Goal: Navigation & Orientation: Find specific page/section

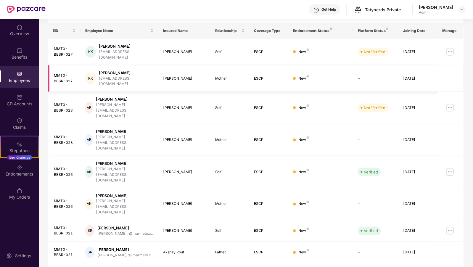
scroll to position [97, 0]
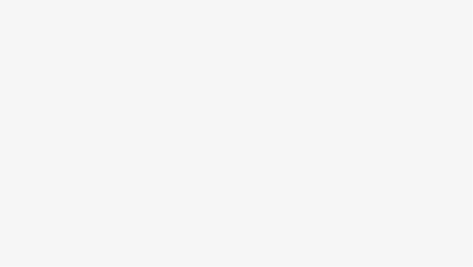
click at [390, 255] on body at bounding box center [236, 133] width 473 height 267
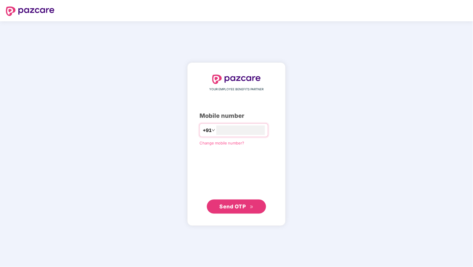
type input "**********"
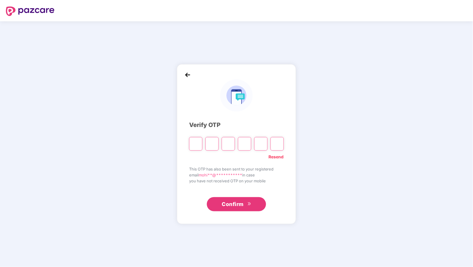
type input "*"
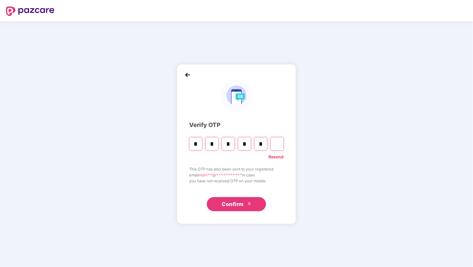
type input "*"
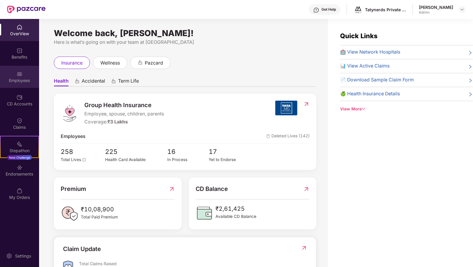
click at [21, 74] on img at bounding box center [20, 74] width 6 height 6
